Goal: Check status: Check status

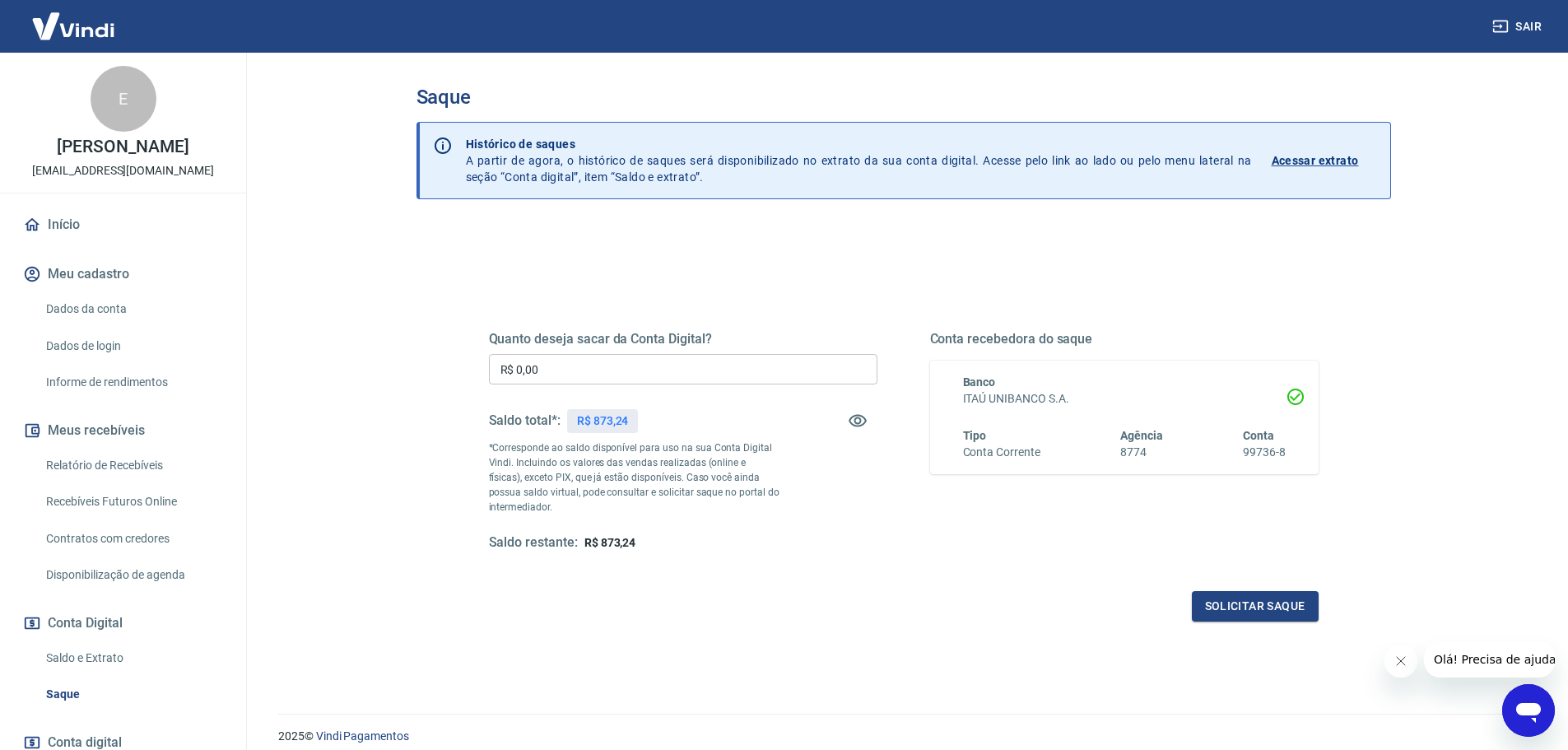
click at [134, 442] on button "Meus recebíveis" at bounding box center [123, 430] width 206 height 36
